Goal: Task Accomplishment & Management: Use online tool/utility

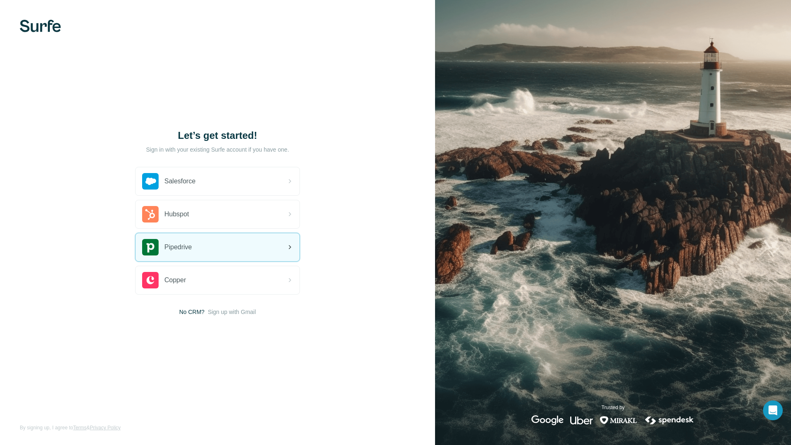
click at [232, 251] on div "Pipedrive" at bounding box center [218, 247] width 164 height 28
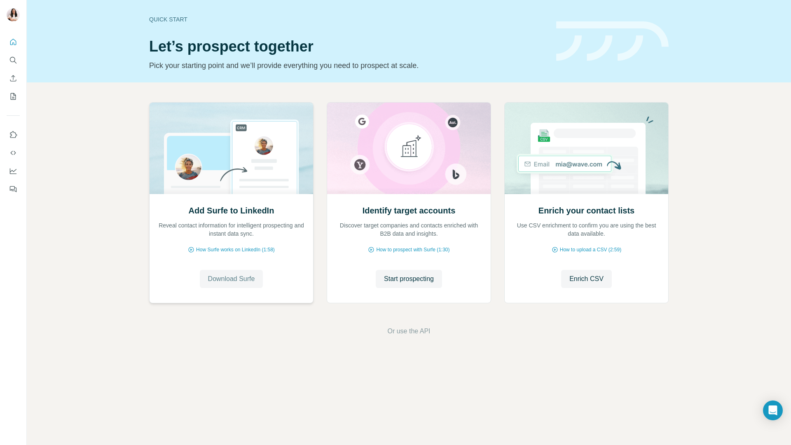
click at [234, 278] on span "Download Surfe" at bounding box center [231, 279] width 47 height 10
